Goal: Information Seeking & Learning: Learn about a topic

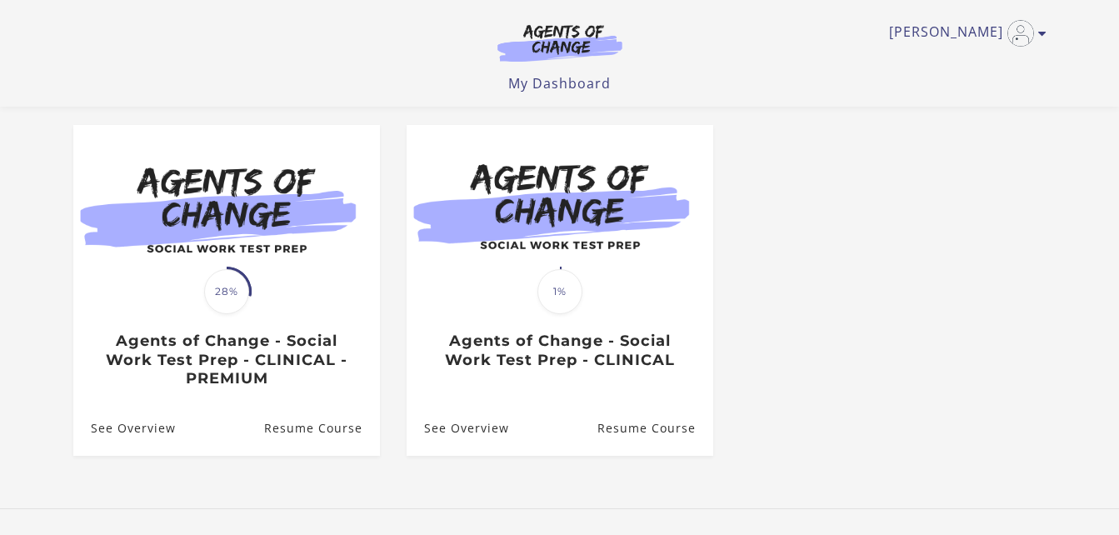
scroll to position [147, 0]
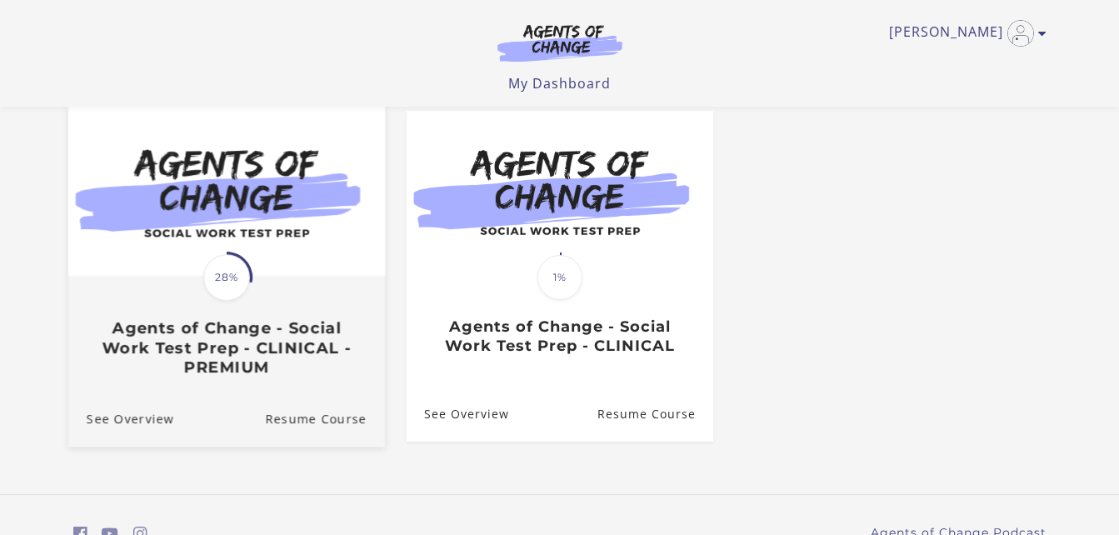
click at [136, 289] on div "Translation missing: en.liquid.partials.dashboard_course_card.progress_descript…" at bounding box center [225, 326] width 317 height 99
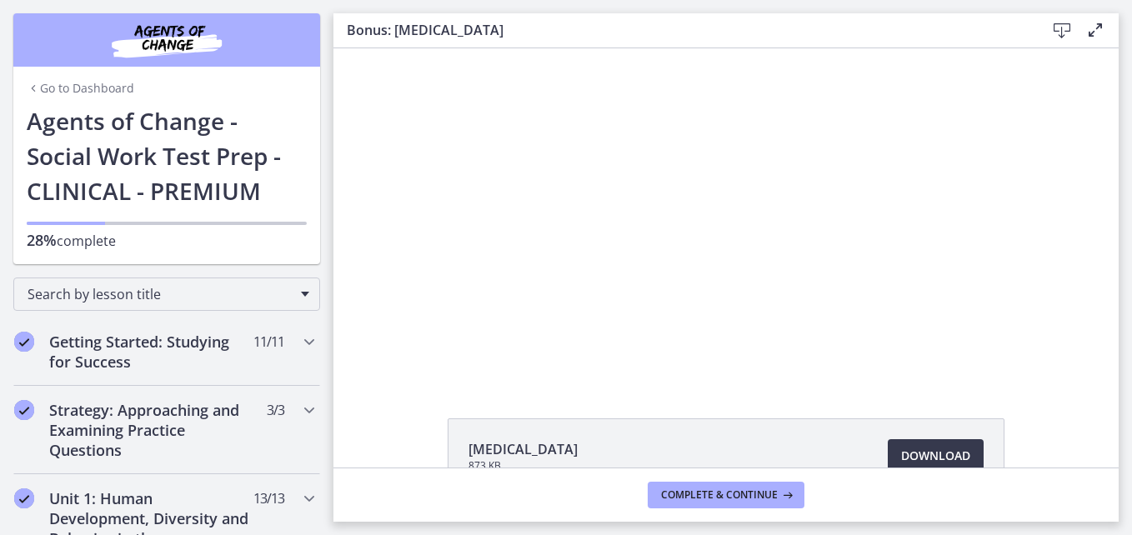
click at [431, 332] on div at bounding box center [726, 214] width 590 height 332
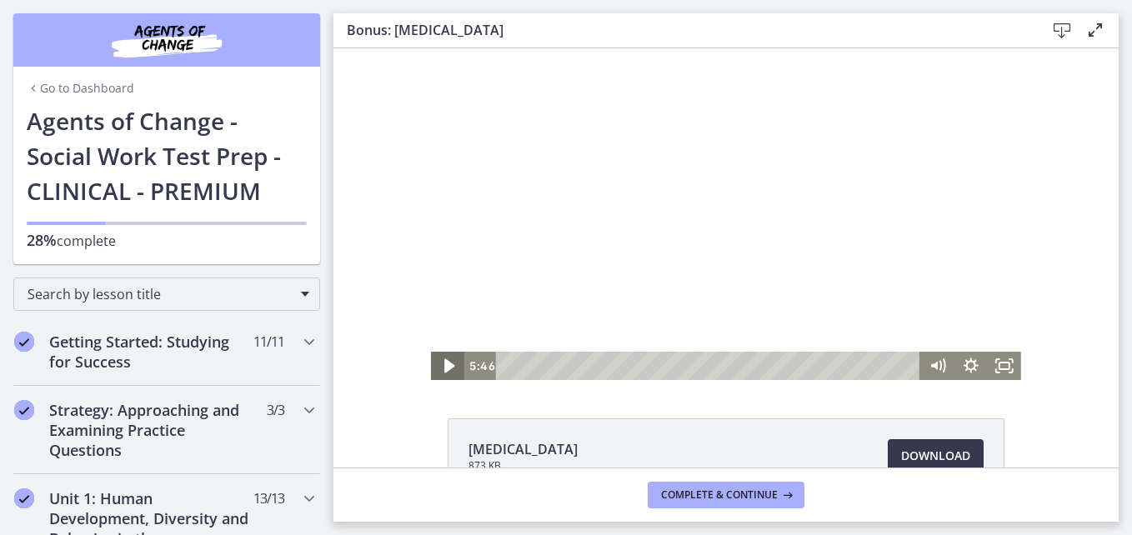
click at [444, 363] on icon "Play Video" at bounding box center [449, 366] width 10 height 14
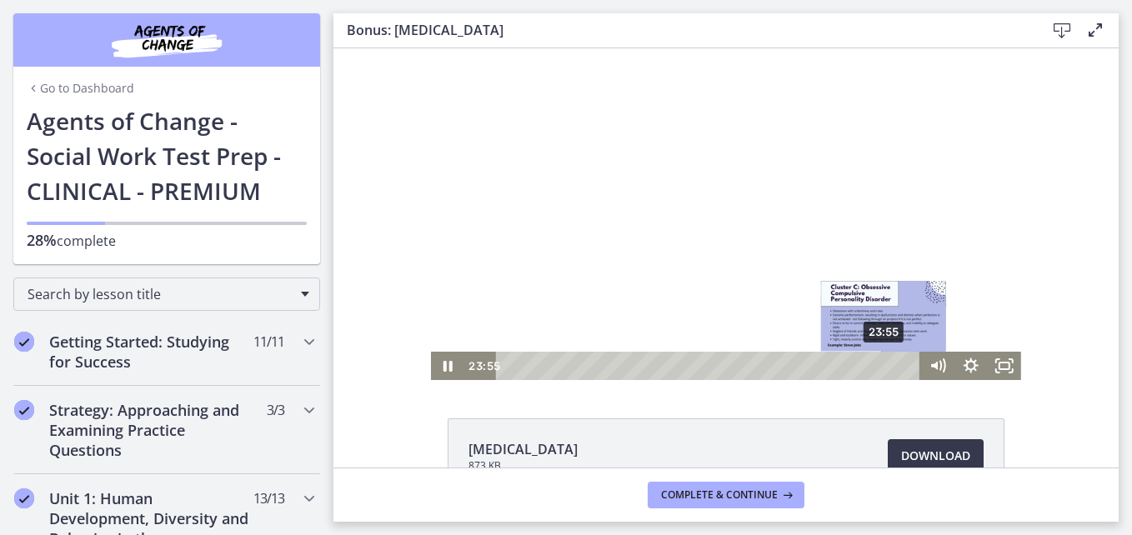
click at [878, 361] on div "23:55" at bounding box center [710, 366] width 404 height 28
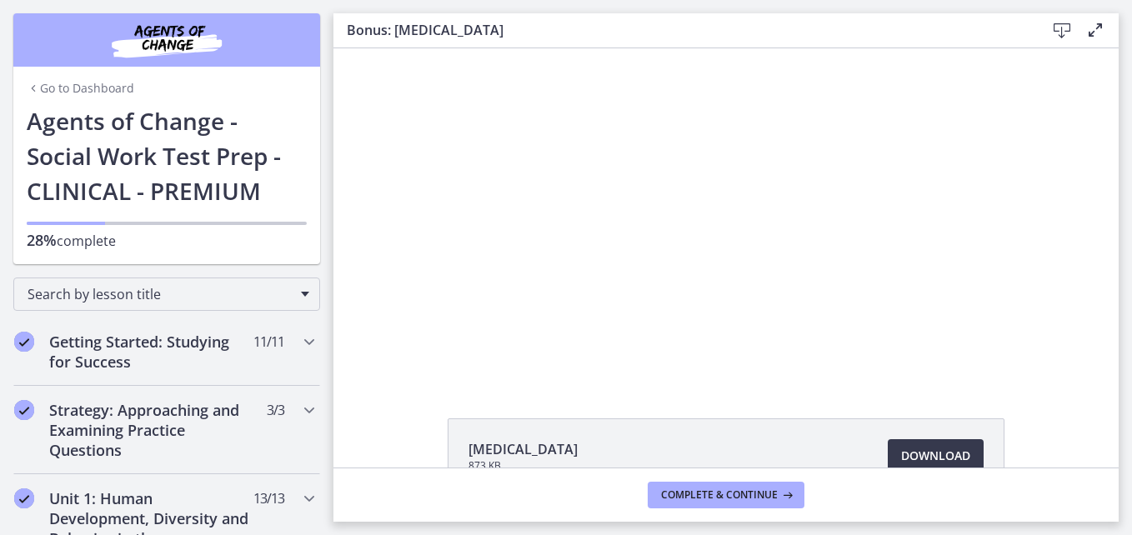
scroll to position [106, 0]
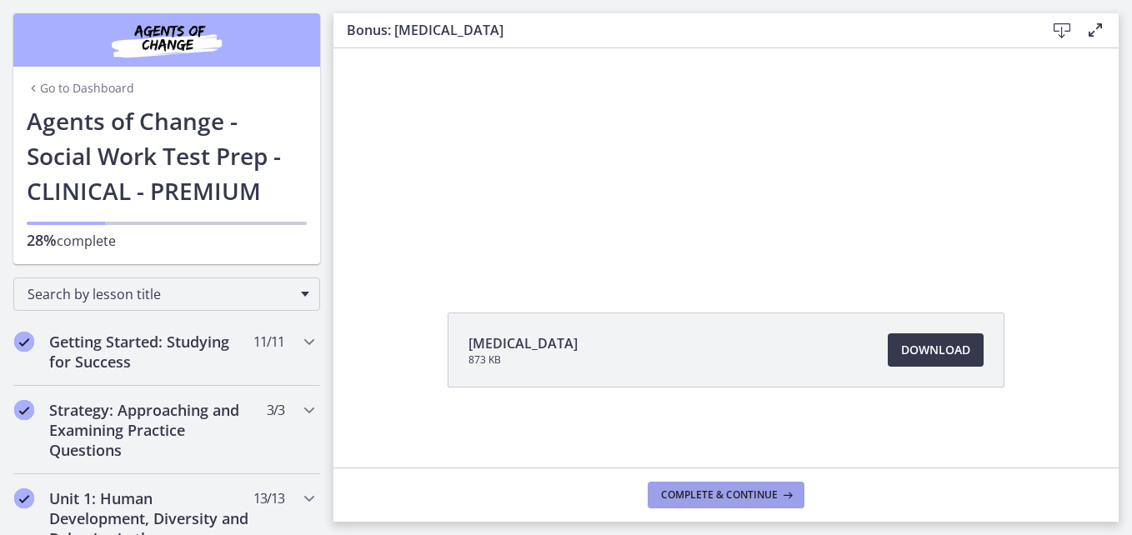
click at [766, 497] on span "Complete & continue" at bounding box center [719, 494] width 117 height 13
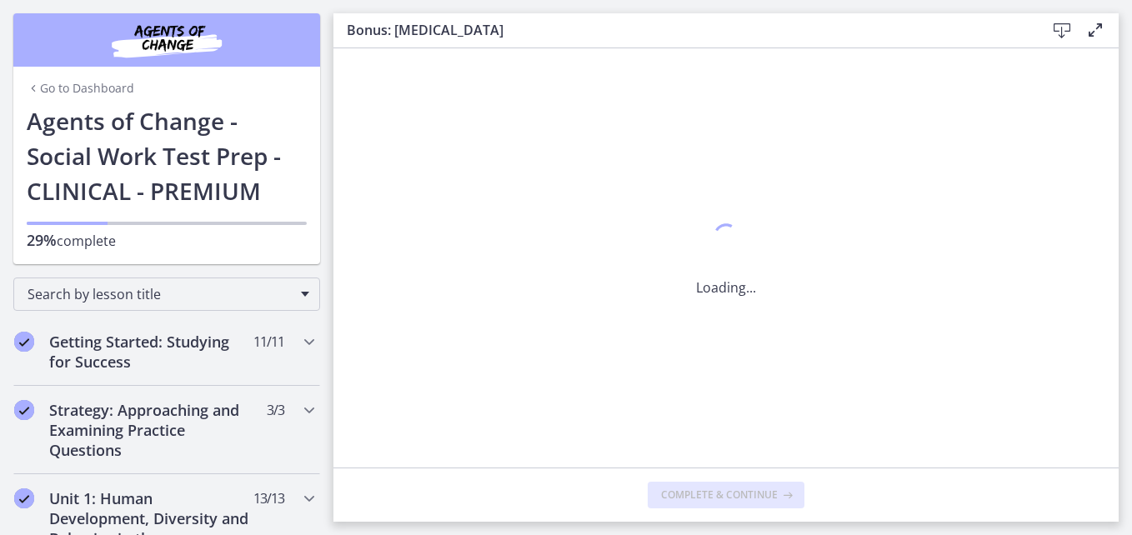
scroll to position [0, 0]
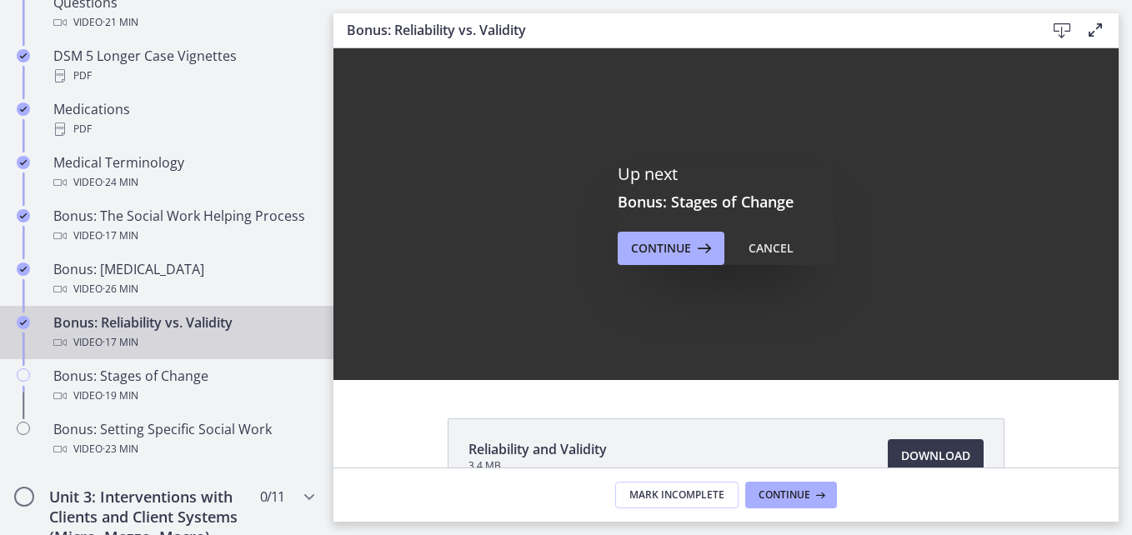
click at [882, 357] on div "Up next Bonus: Stages of Change Continue Cancel" at bounding box center [725, 214] width 785 height 332
click at [745, 236] on button "Cancel" at bounding box center [771, 248] width 72 height 33
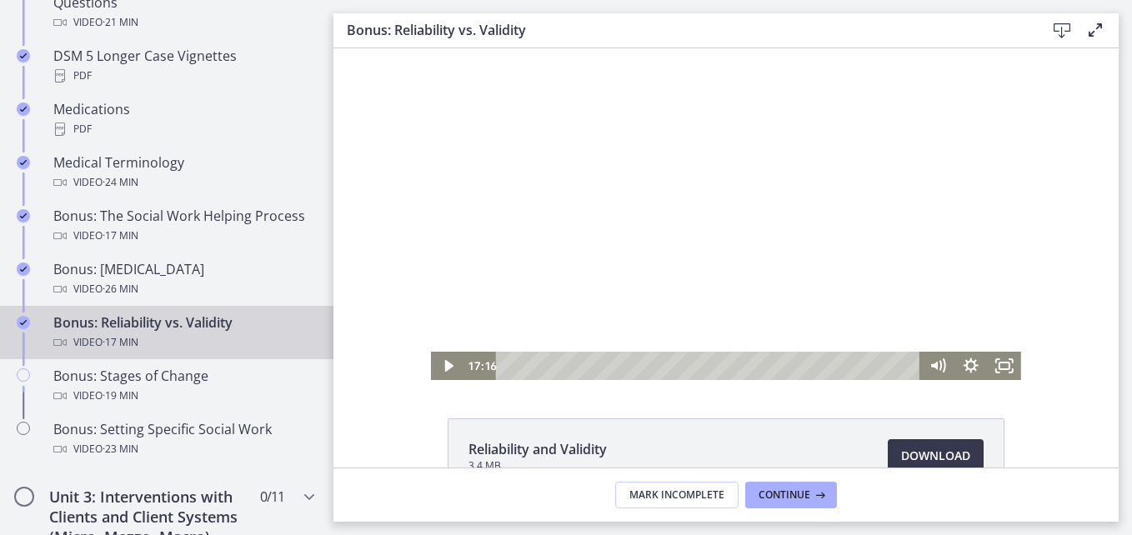
click at [485, 301] on div at bounding box center [726, 214] width 590 height 332
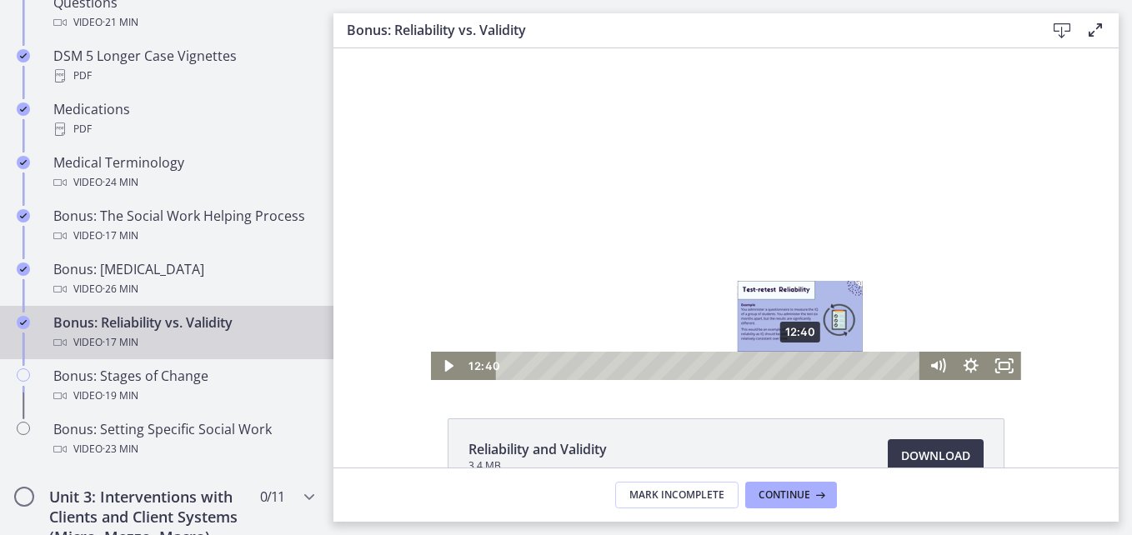
click at [728, 365] on div "12:40" at bounding box center [710, 366] width 404 height 28
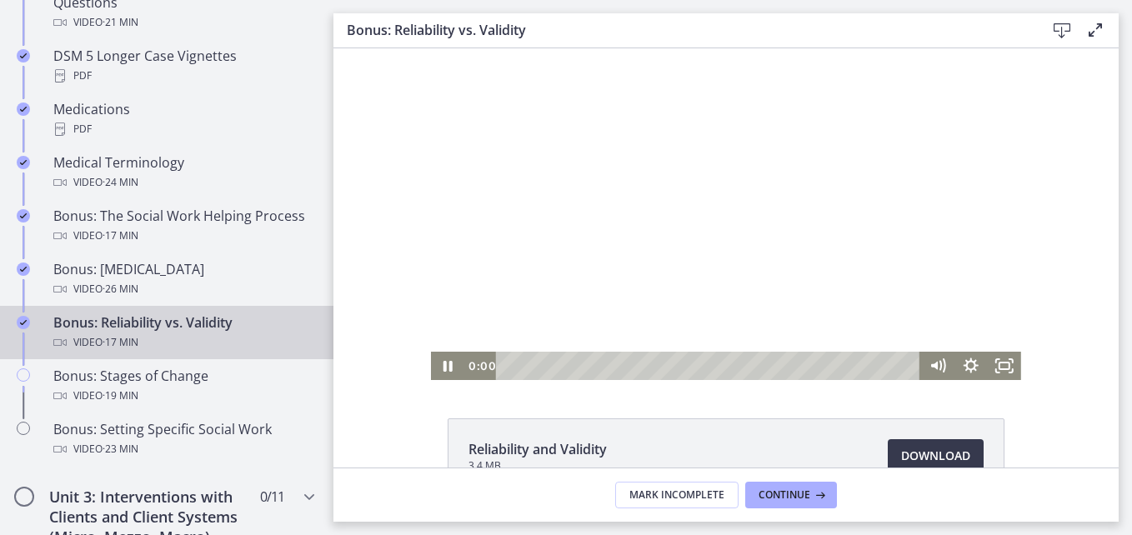
drag, startPoint x: 727, startPoint y: 365, endPoint x: 432, endPoint y: 332, distance: 296.8
click at [432, 332] on div "Click for sound @keyframes VOLUME_SMALL_WAVE_FLASH { 0% { opacity: 0; } 33% { o…" at bounding box center [726, 214] width 590 height 332
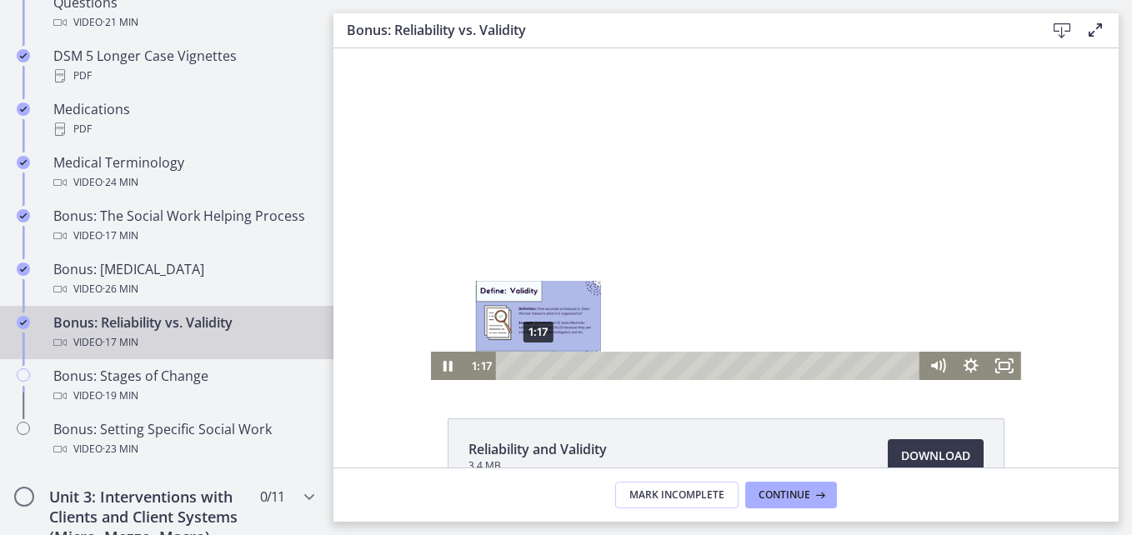
click at [532, 366] on div "1:17" at bounding box center [710, 366] width 404 height 28
click at [552, 364] on div "2:09" at bounding box center [710, 366] width 404 height 28
click at [539, 367] on div "1:37" at bounding box center [710, 366] width 404 height 28
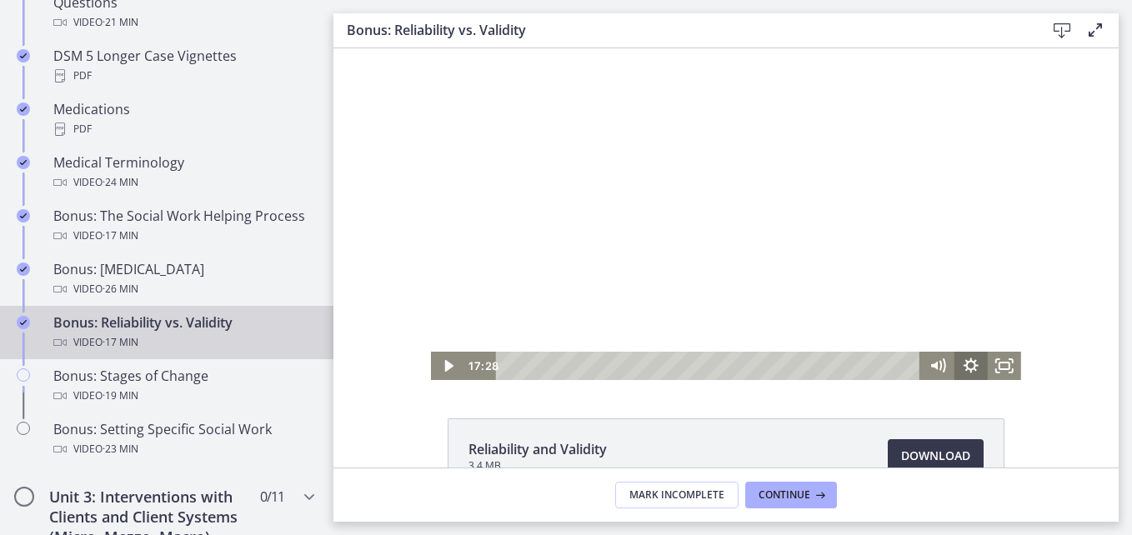
click at [962, 365] on div "17:28 17:25" at bounding box center [726, 366] width 590 height 28
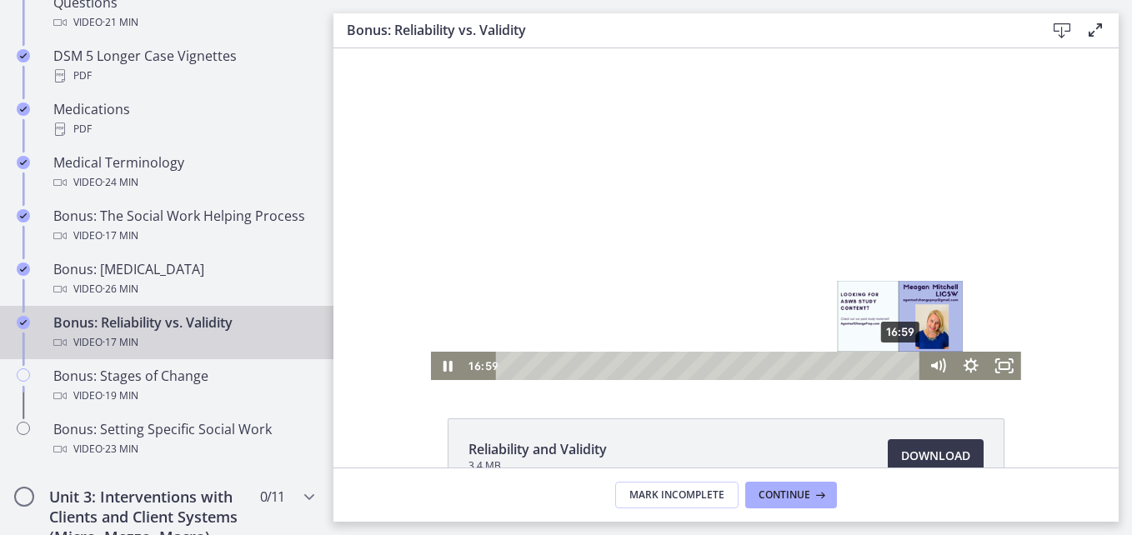
click at [895, 370] on div "16:59" at bounding box center [710, 366] width 404 height 28
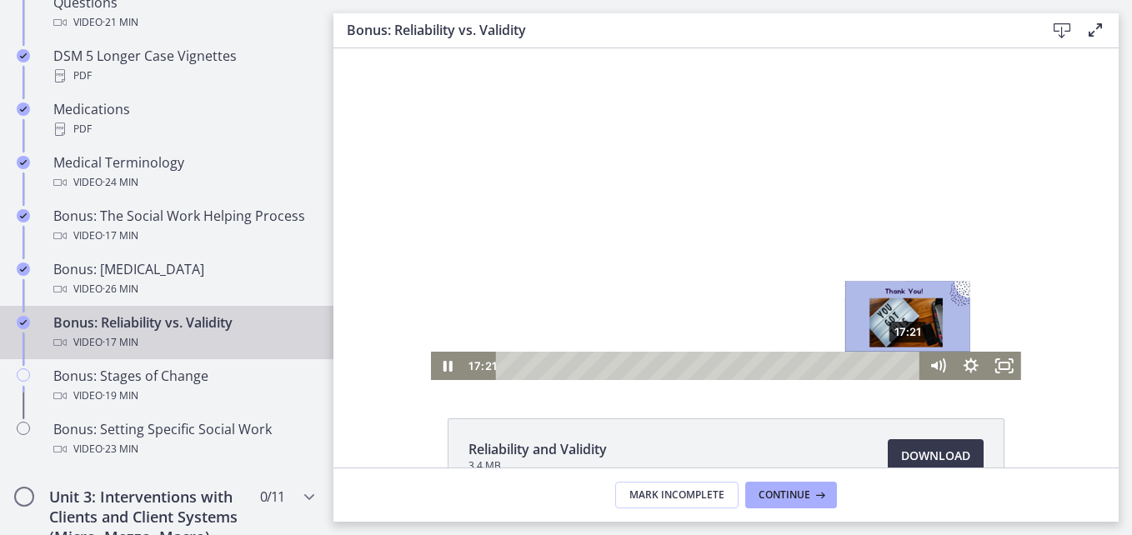
click at [903, 369] on div "17:21" at bounding box center [710, 366] width 404 height 28
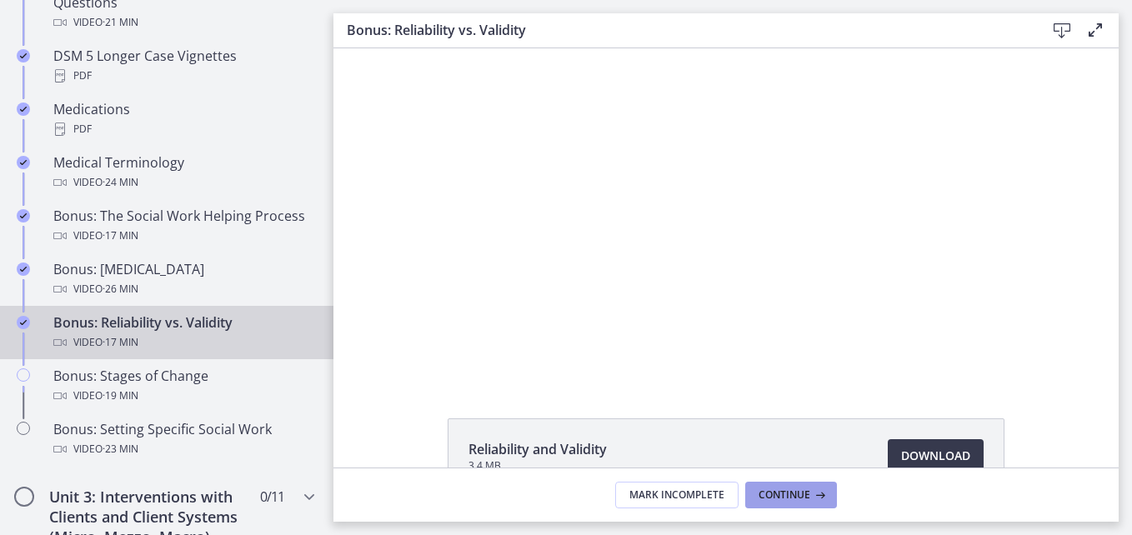
click at [791, 488] on span "Continue" at bounding box center [784, 494] width 52 height 13
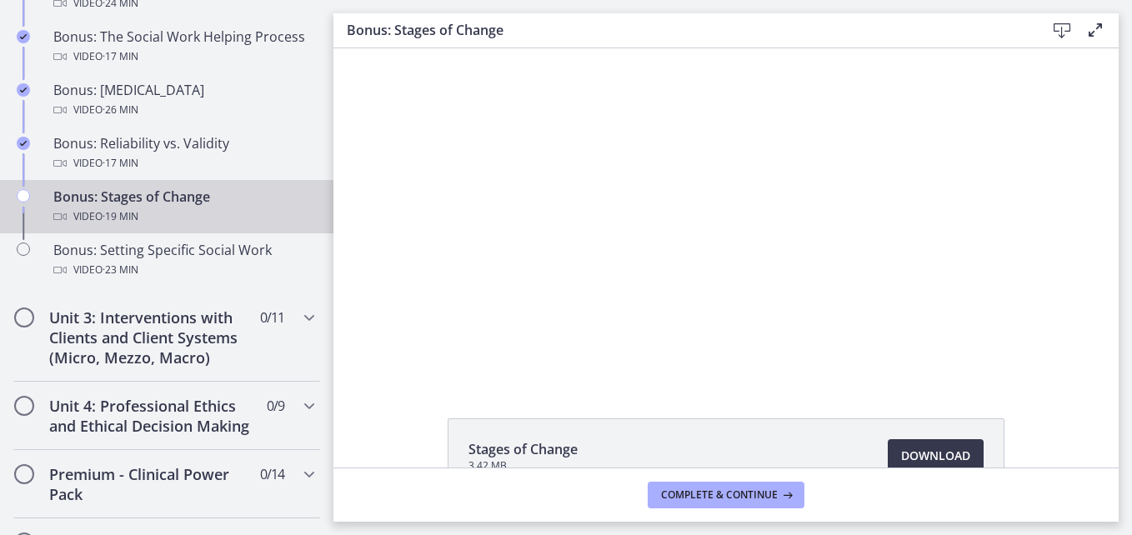
scroll to position [1425, 0]
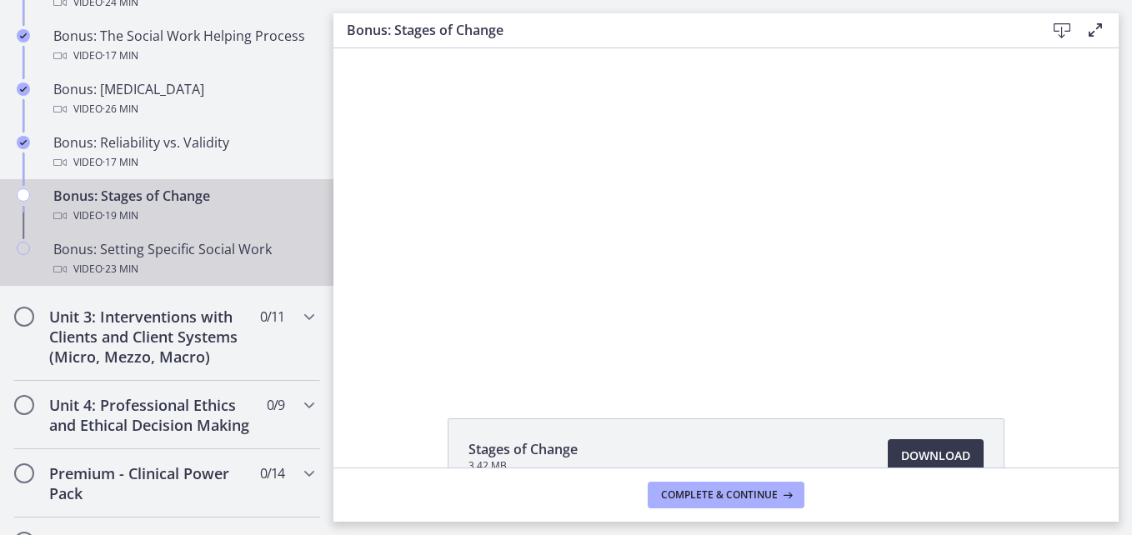
click at [197, 270] on div "Video · 23 min" at bounding box center [183, 269] width 260 height 20
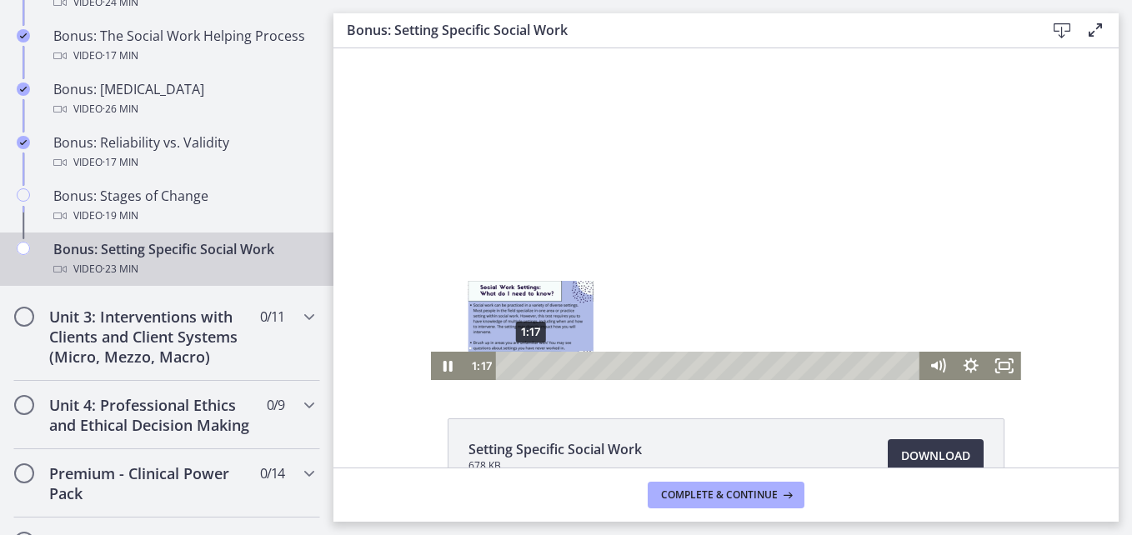
click at [524, 370] on div "1:17" at bounding box center [710, 366] width 404 height 28
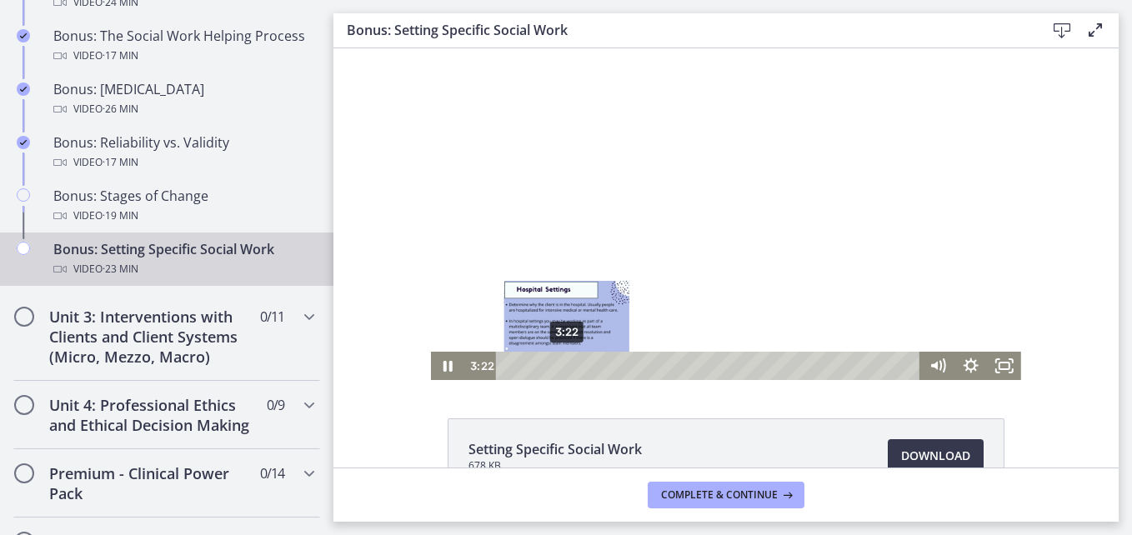
click at [560, 368] on div "3:22" at bounding box center [710, 366] width 404 height 28
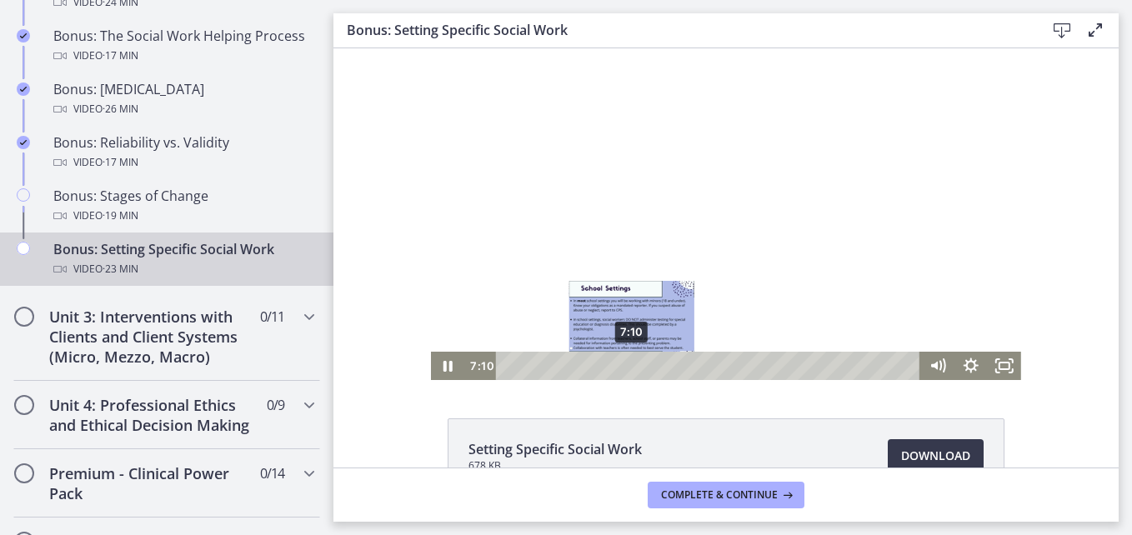
click at [626, 367] on div "7:10" at bounding box center [710, 366] width 404 height 28
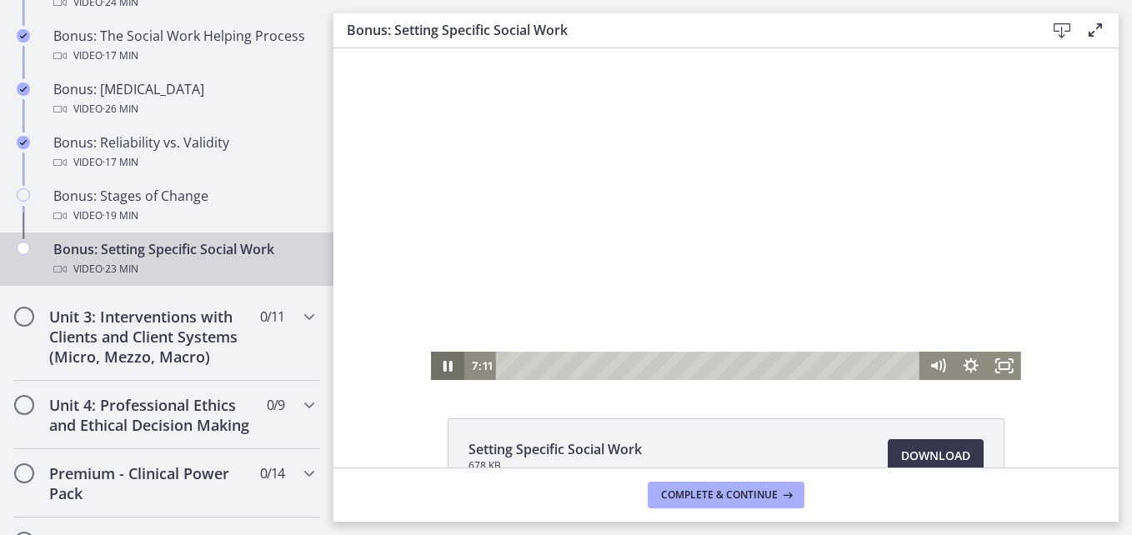
click at [443, 364] on icon "Pause" at bounding box center [447, 366] width 9 height 11
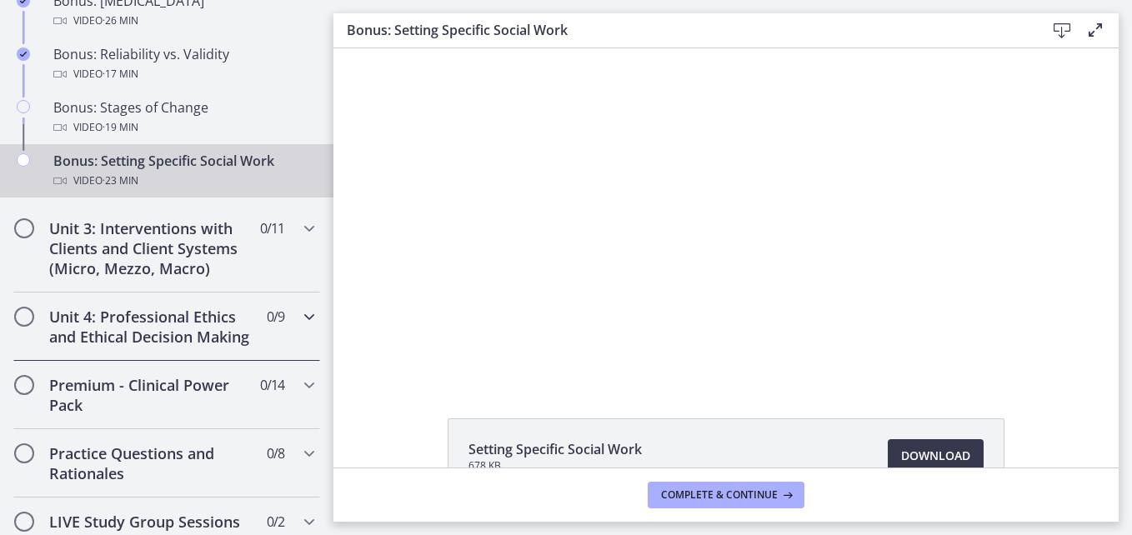
scroll to position [1515, 0]
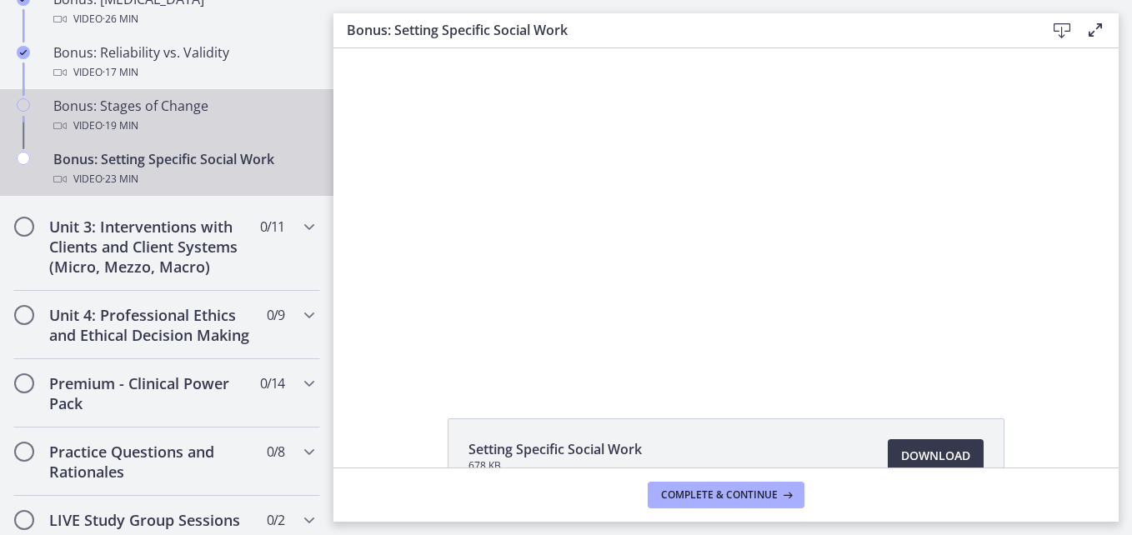
click at [197, 130] on div "Video · 19 min" at bounding box center [183, 126] width 260 height 20
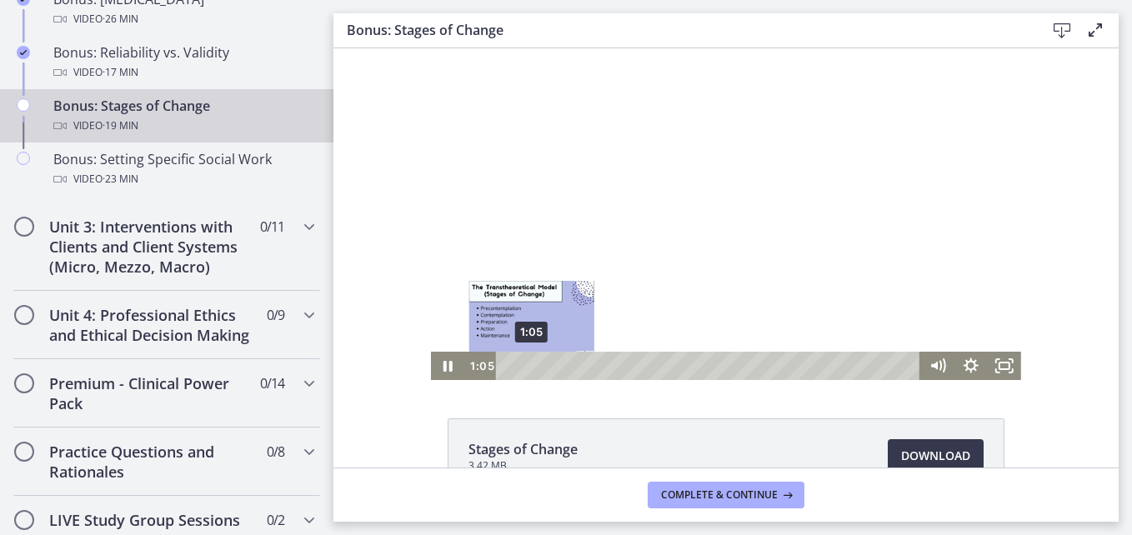
drag, startPoint x: 513, startPoint y: 367, endPoint x: 569, endPoint y: 365, distance: 55.9
click at [536, 365] on div "Playbar" at bounding box center [531, 365] width 9 height 9
click at [530, 373] on div "1:19" at bounding box center [710, 366] width 404 height 28
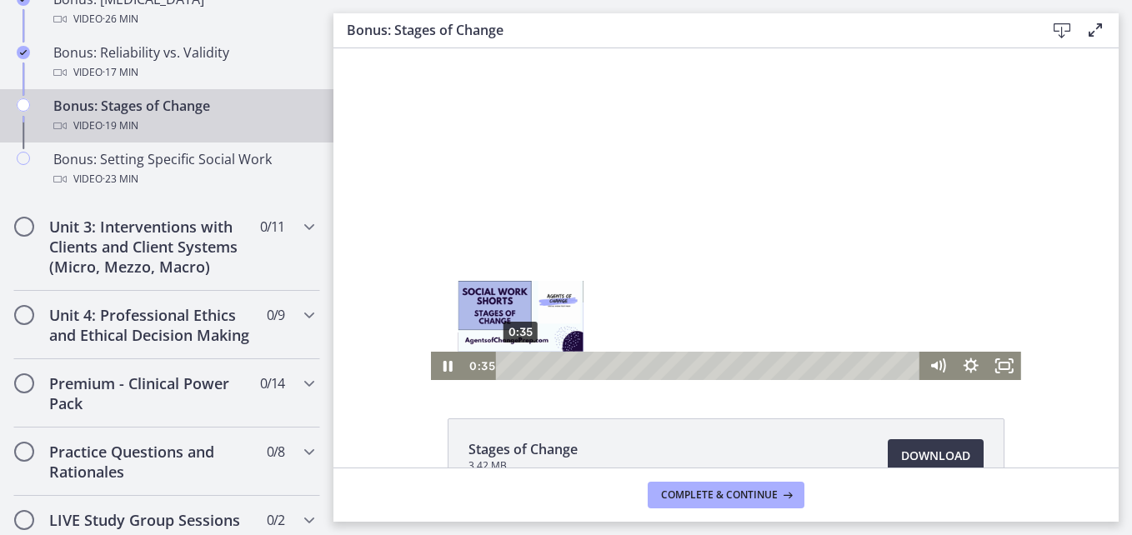
drag, startPoint x: 569, startPoint y: 365, endPoint x: 533, endPoint y: 362, distance: 35.9
click at [514, 370] on div "0:35" at bounding box center [710, 366] width 404 height 28
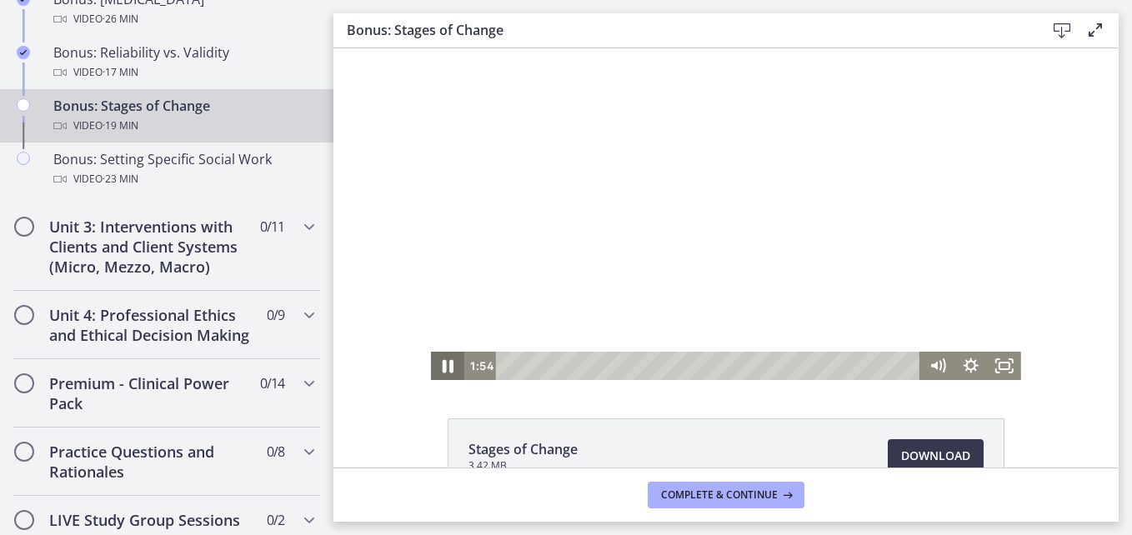
click at [442, 362] on icon "Pause" at bounding box center [447, 366] width 11 height 13
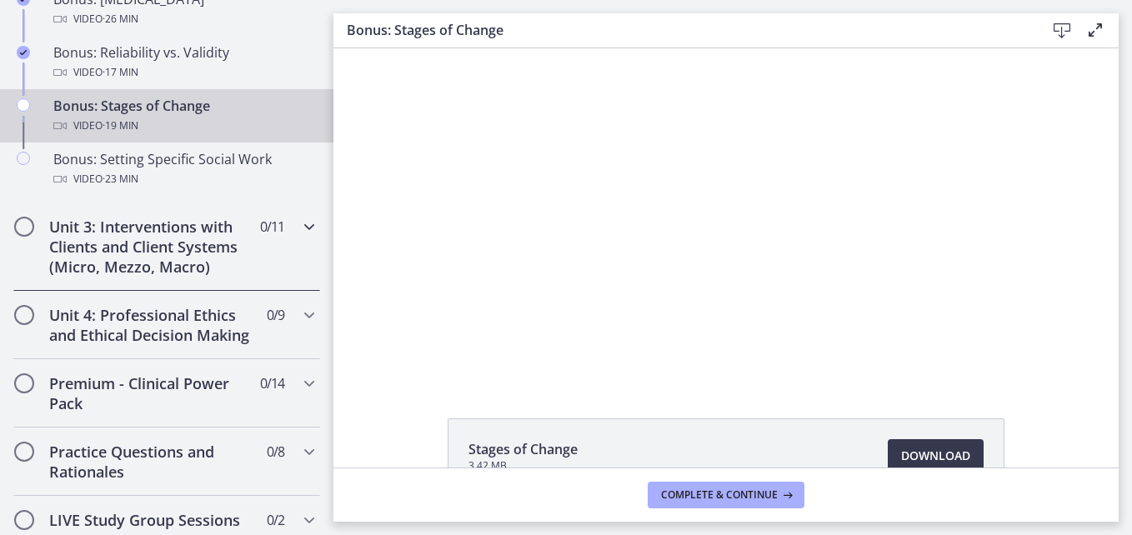
click at [260, 235] on span "0 / 11 Completed" at bounding box center [272, 227] width 24 height 20
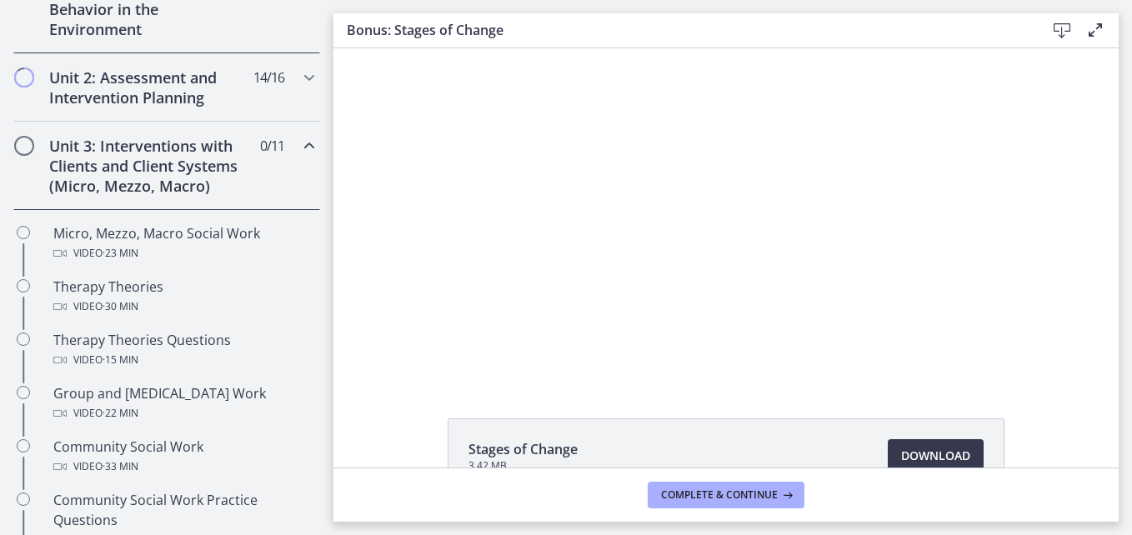
scroll to position [469, 0]
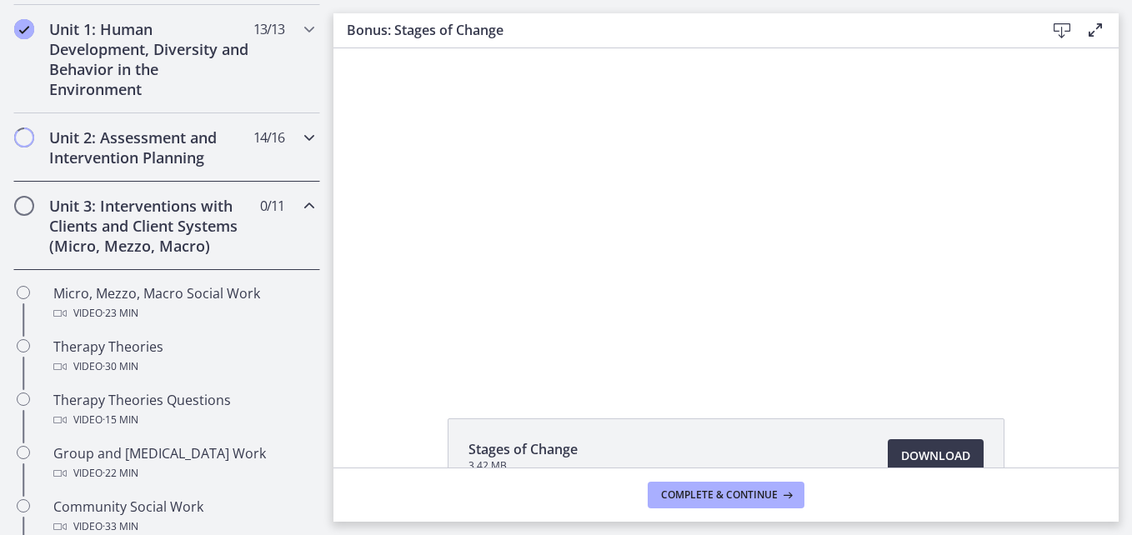
click at [180, 152] on h2 "Unit 2: Assessment and Intervention Planning" at bounding box center [150, 147] width 203 height 40
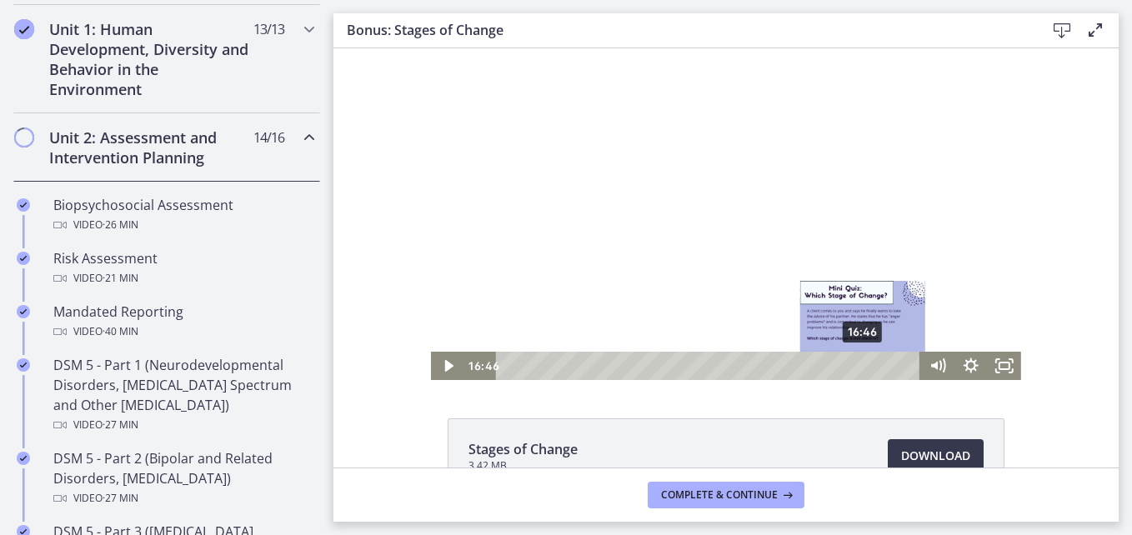
click at [857, 361] on div "16:46" at bounding box center [710, 366] width 404 height 28
click at [847, 371] on div "16:18" at bounding box center [710, 366] width 404 height 28
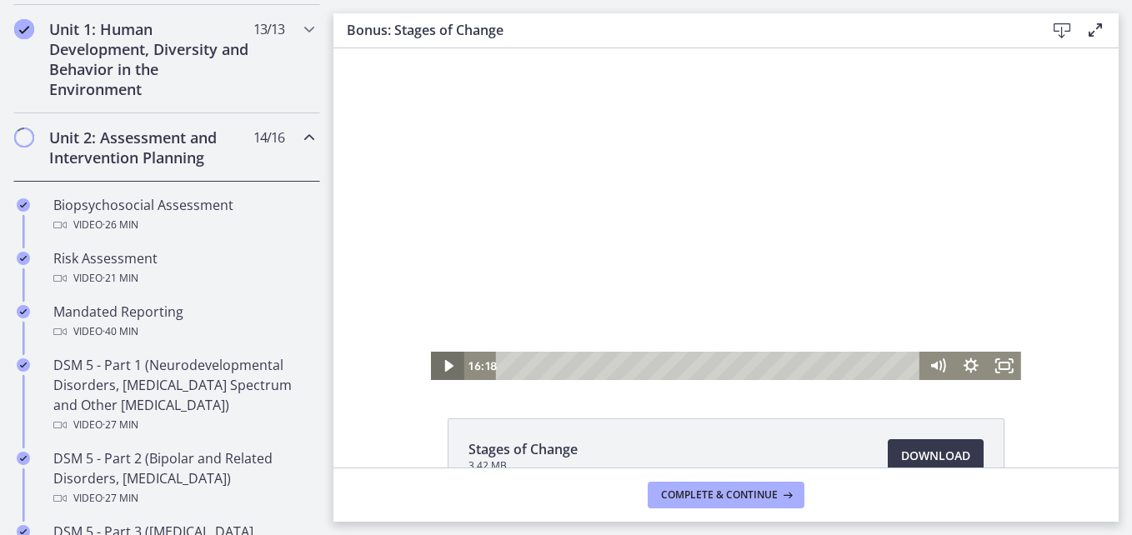
click at [447, 364] on icon "Play Video" at bounding box center [448, 366] width 33 height 28
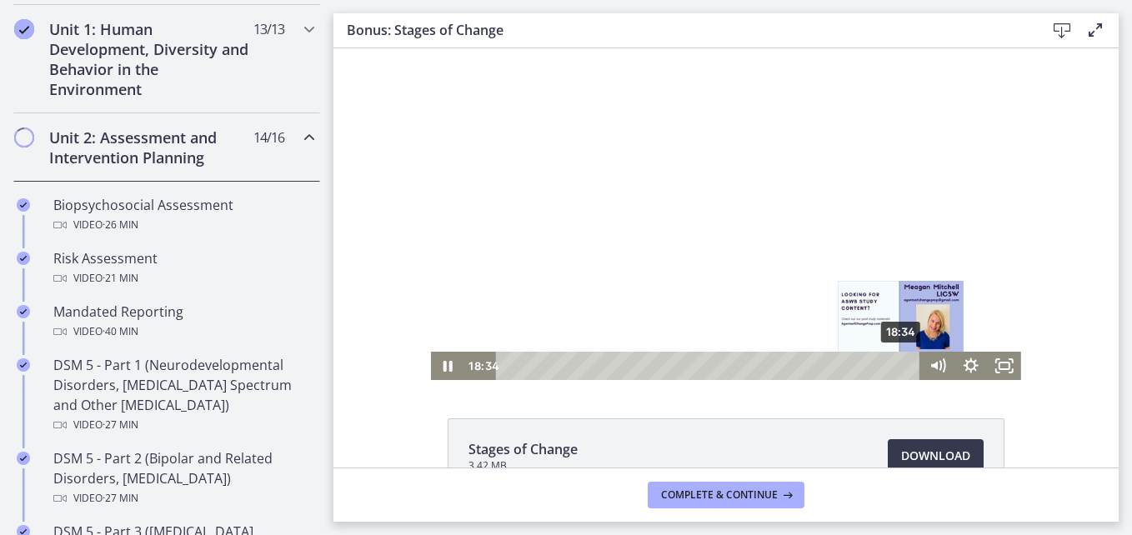
click at [896, 364] on div "18:34" at bounding box center [710, 366] width 404 height 28
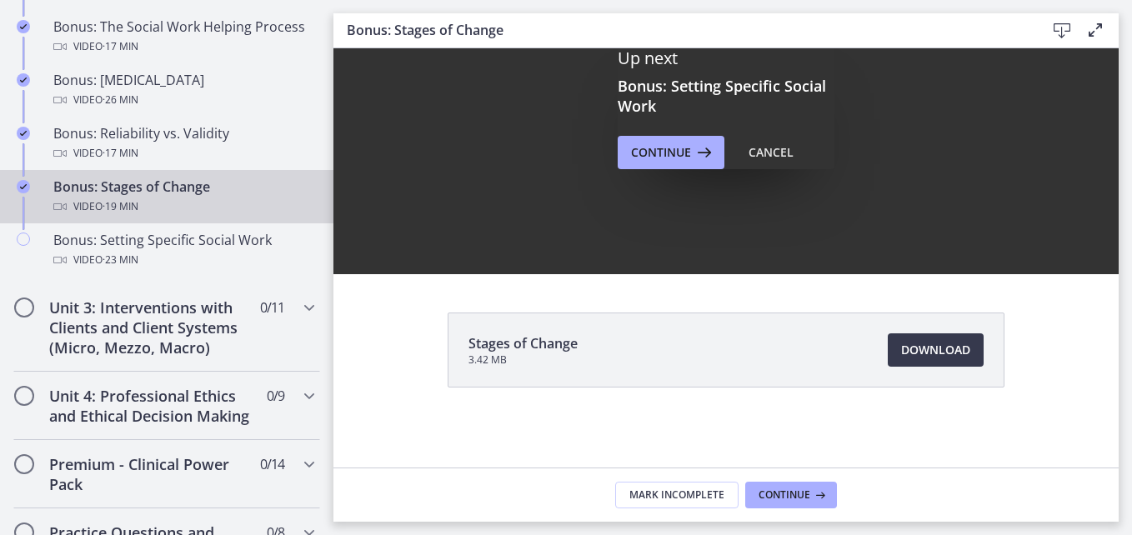
scroll to position [0, 0]
click at [618, 143] on button "Continue" at bounding box center [670, 152] width 107 height 33
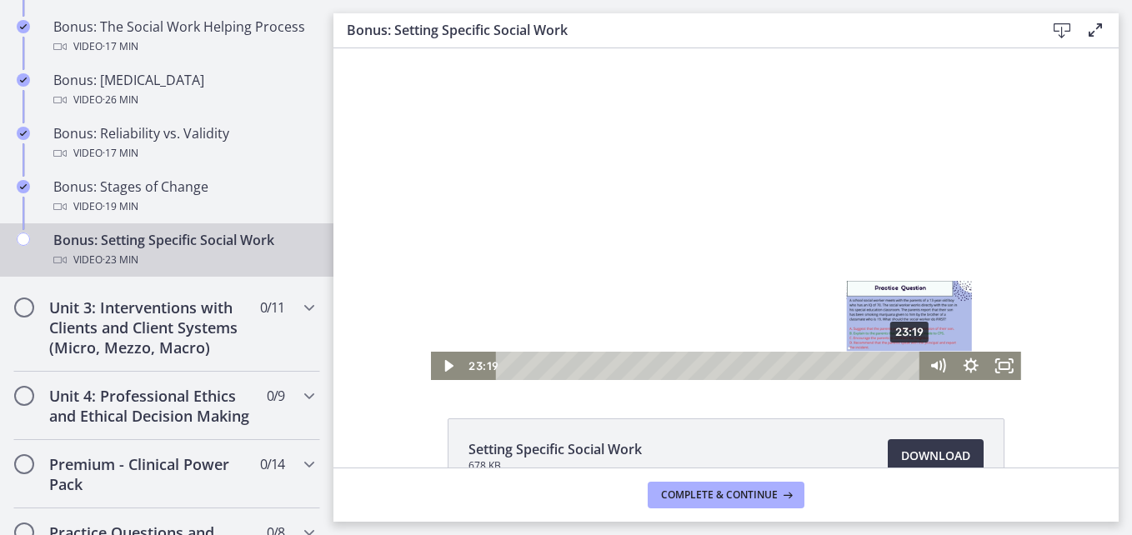
click at [905, 357] on div "23:19" at bounding box center [710, 366] width 404 height 28
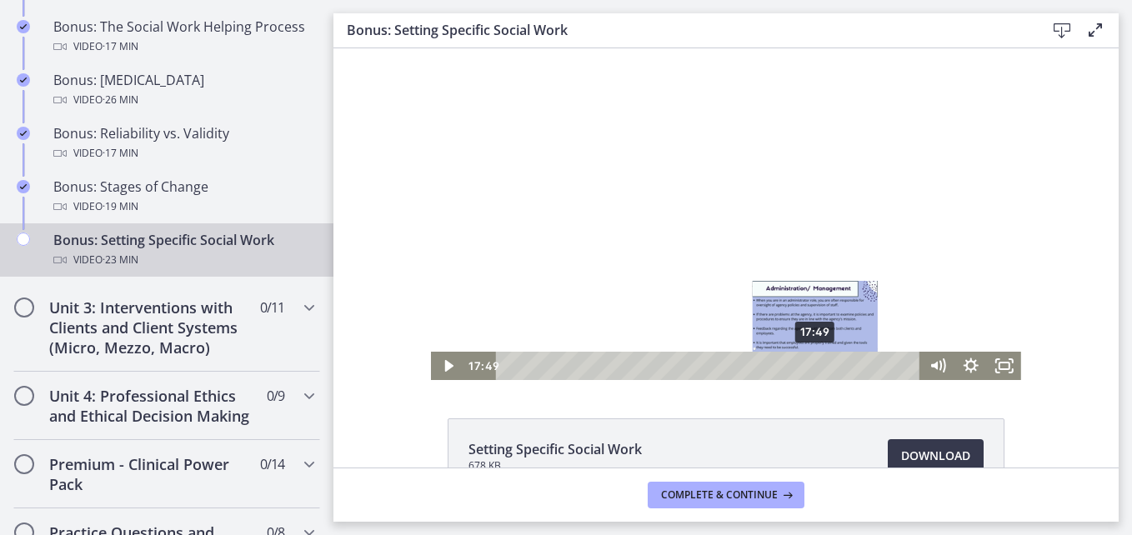
click at [808, 377] on div "17:49" at bounding box center [710, 366] width 404 height 28
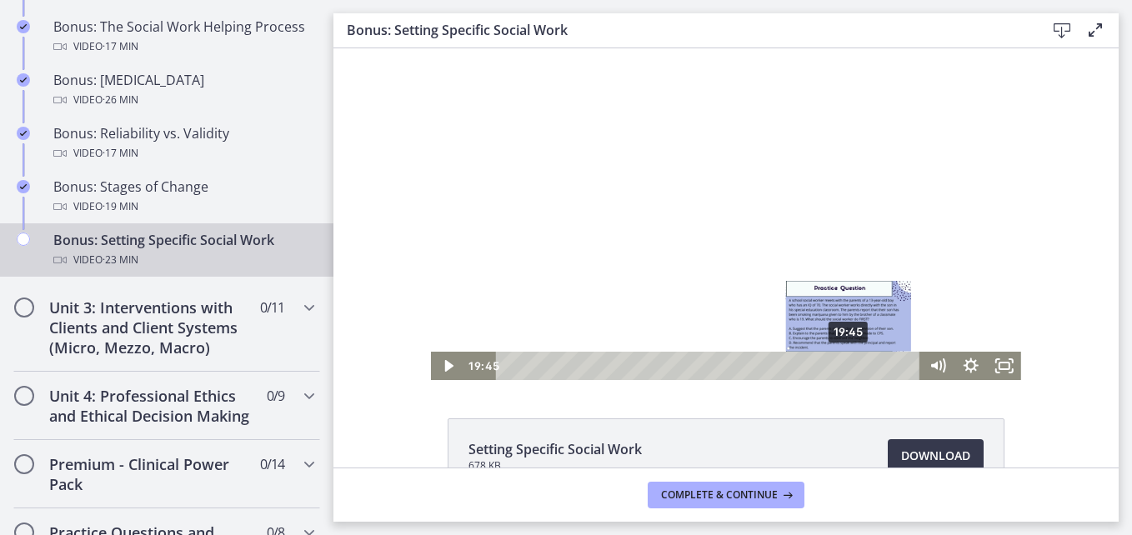
drag, startPoint x: 808, startPoint y: 367, endPoint x: 843, endPoint y: 367, distance: 35.0
click at [843, 367] on div "Playbar" at bounding box center [847, 365] width 9 height 9
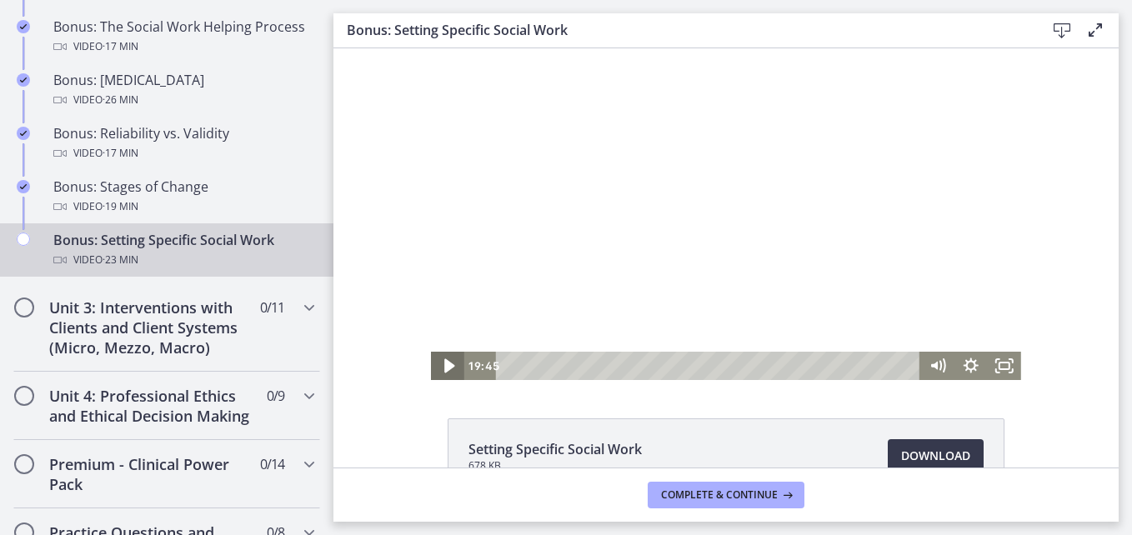
click at [444, 365] on icon "Play Video" at bounding box center [449, 366] width 10 height 14
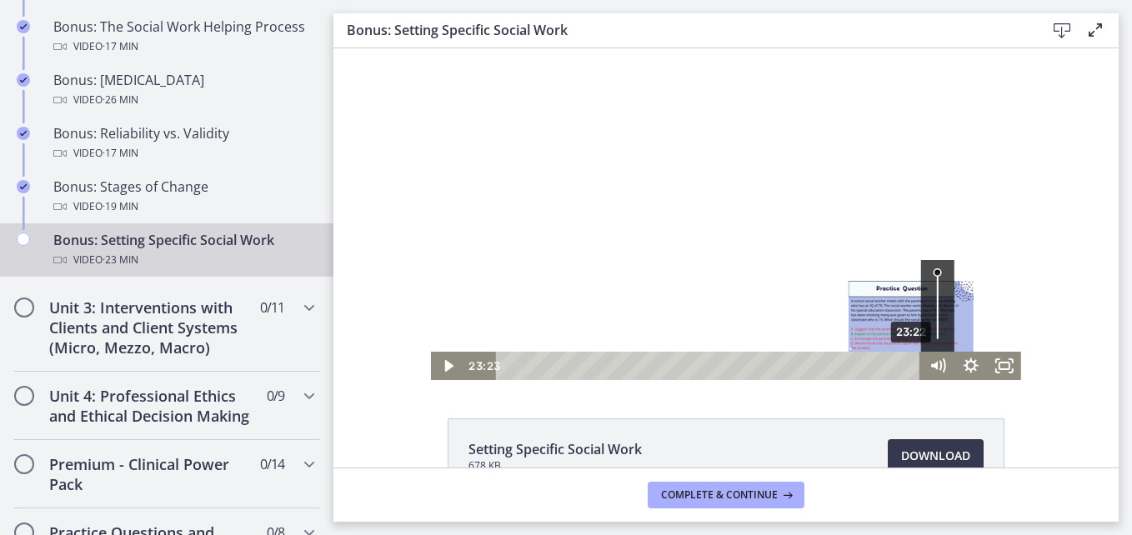
click at [907, 366] on div "23:22" at bounding box center [710, 366] width 404 height 28
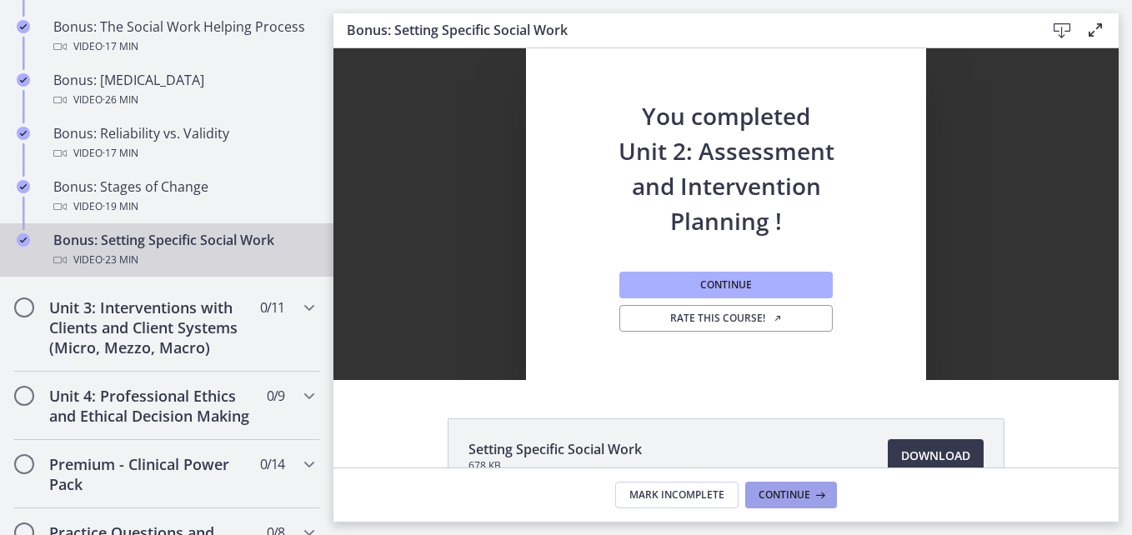
click at [783, 494] on span "Continue" at bounding box center [784, 494] width 52 height 13
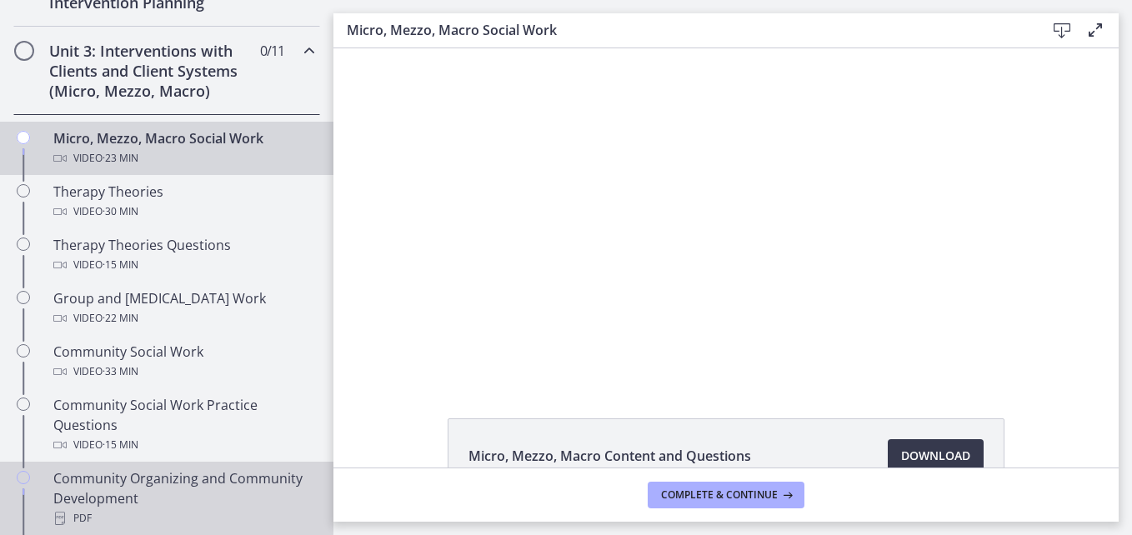
scroll to position [623, 0]
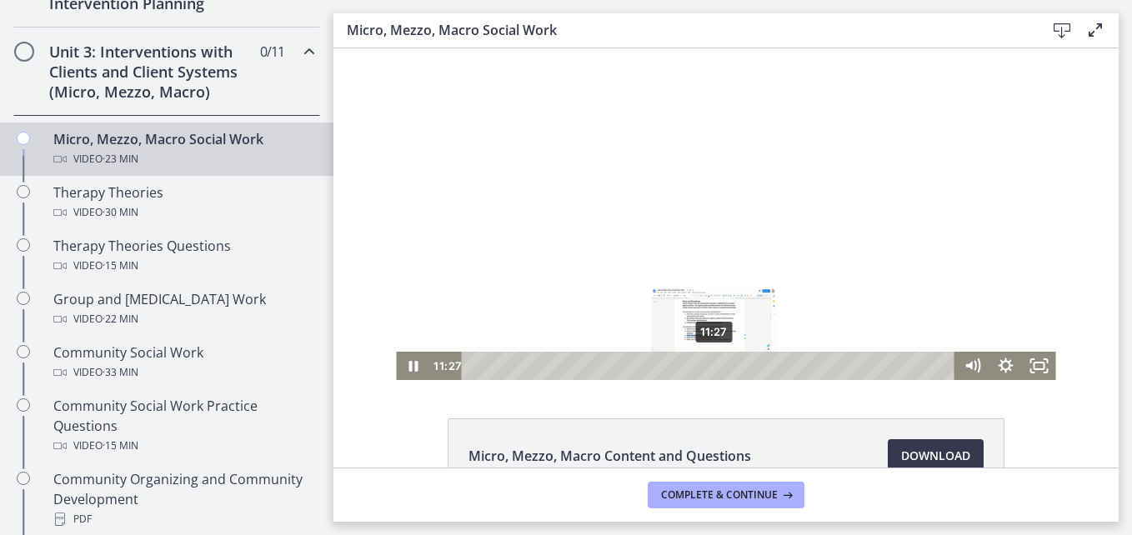
click at [708, 367] on div "11:27" at bounding box center [709, 366] width 473 height 28
click at [401, 373] on icon "Pause" at bounding box center [412, 366] width 40 height 34
click at [401, 373] on icon "Play Video" at bounding box center [414, 366] width 40 height 34
click at [407, 367] on icon "Pause" at bounding box center [412, 366] width 11 height 13
click at [409, 367] on icon "Play Video" at bounding box center [414, 366] width 10 height 14
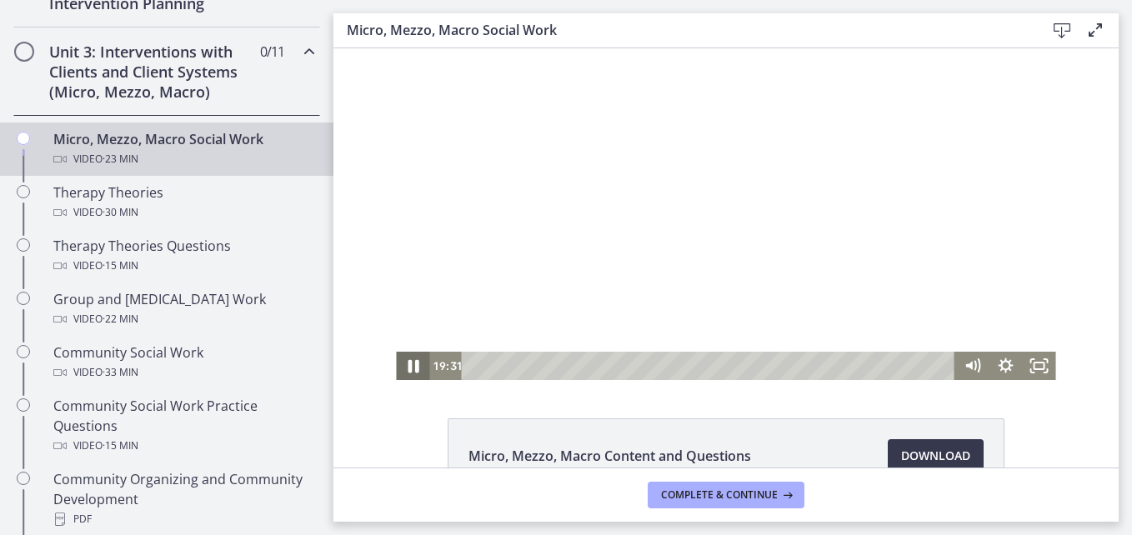
click at [408, 367] on icon "Pause" at bounding box center [412, 366] width 11 height 13
